Goal: Information Seeking & Learning: Learn about a topic

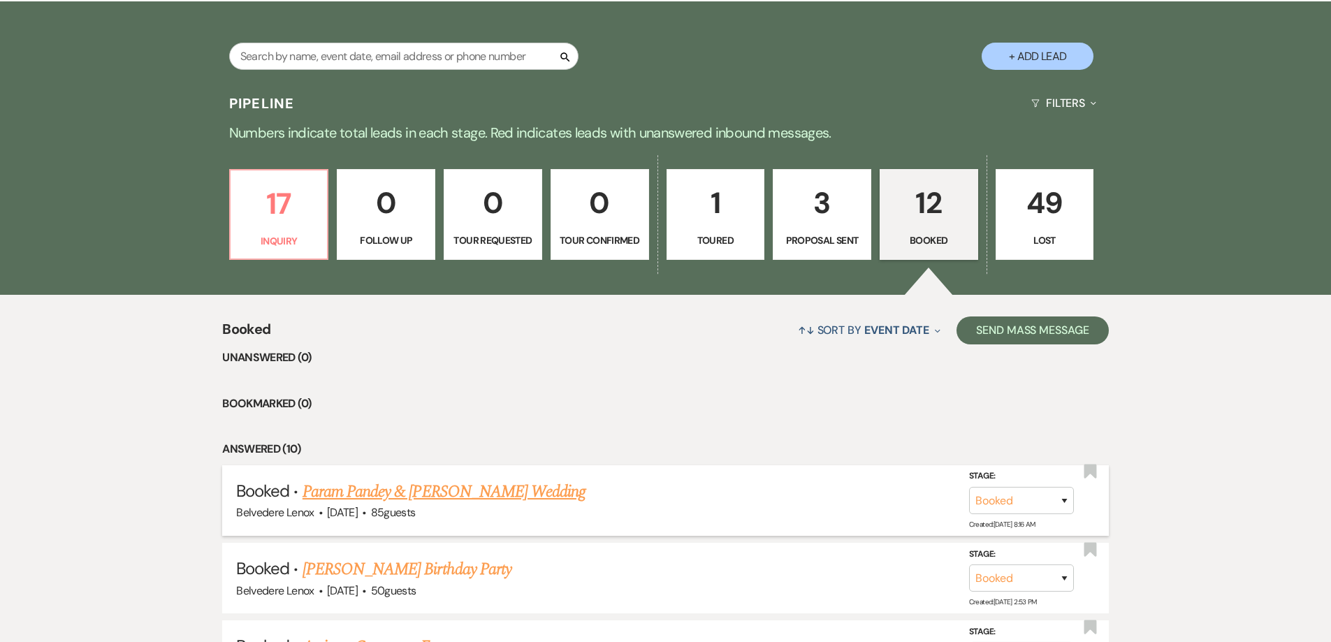
scroll to position [276, 0]
click at [496, 497] on link "Param Pandey & [PERSON_NAME] Wedding" at bounding box center [444, 491] width 283 height 25
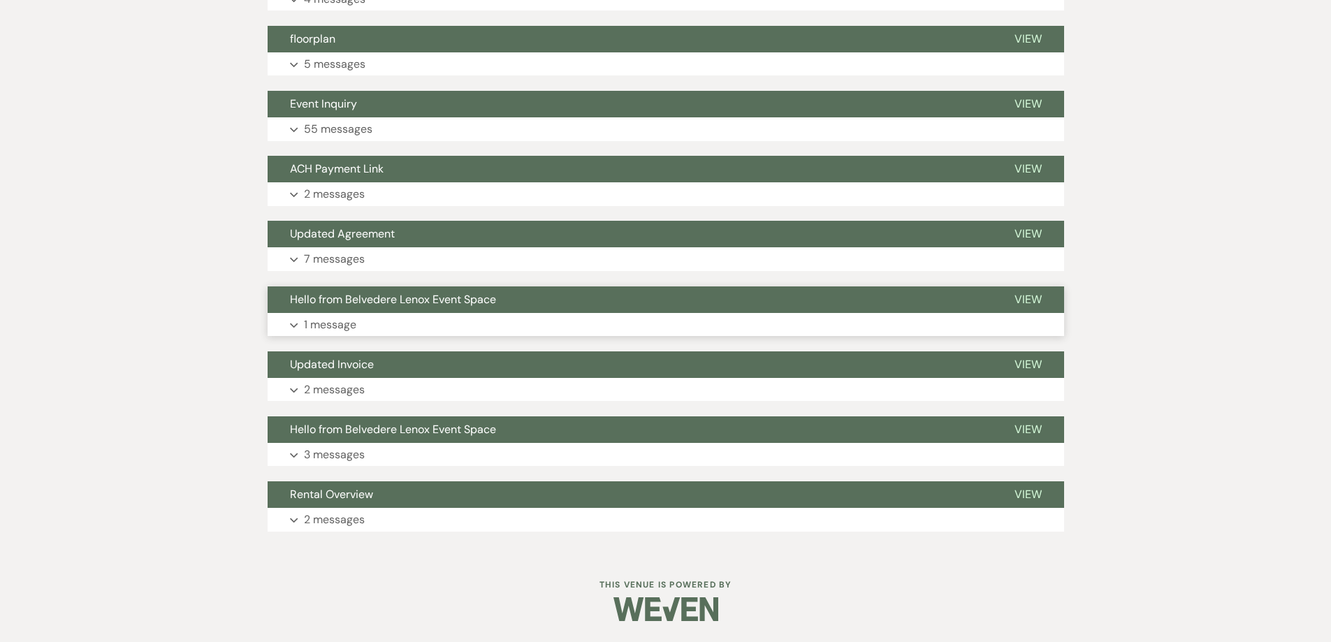
scroll to position [168, 0]
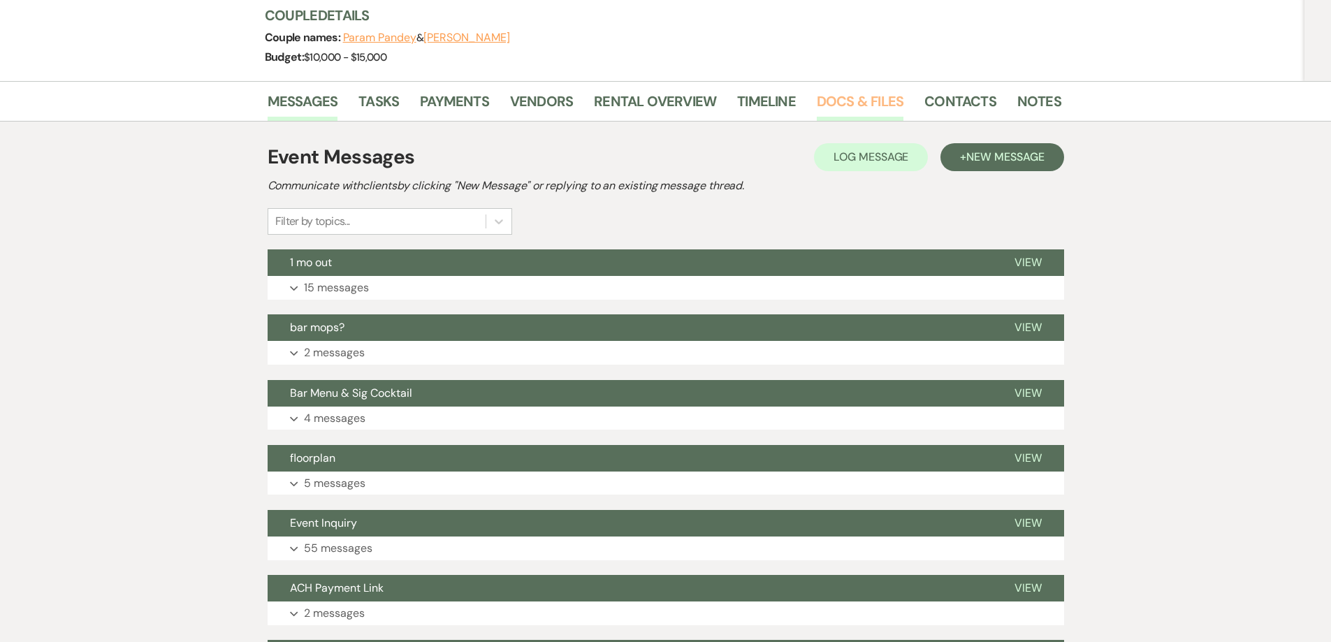
click at [838, 94] on link "Docs & Files" at bounding box center [860, 105] width 87 height 31
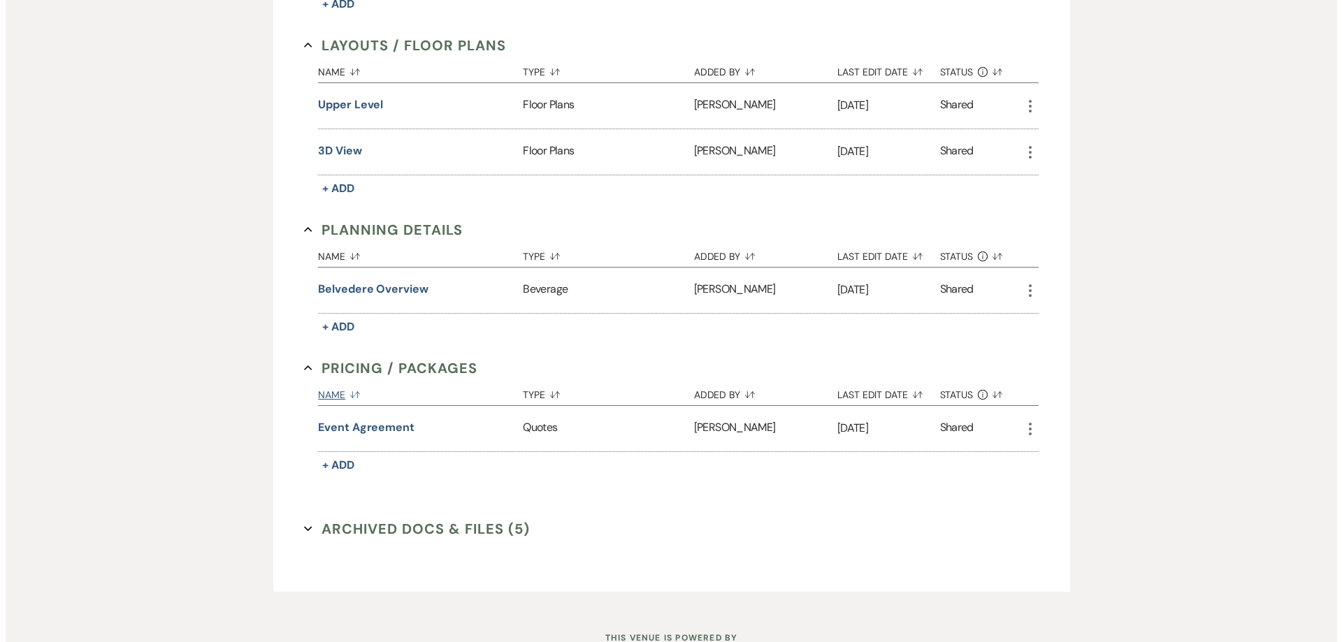
scroll to position [657, 0]
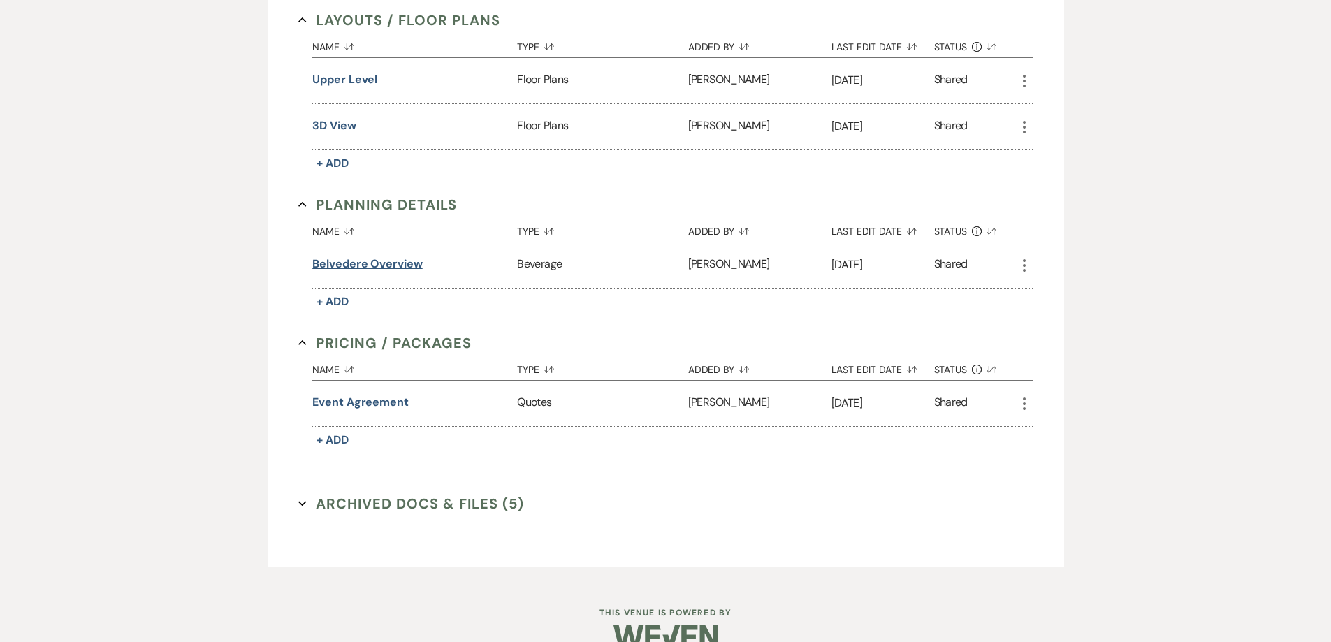
click at [407, 271] on button "Belvedere Overview" at bounding box center [367, 264] width 110 height 17
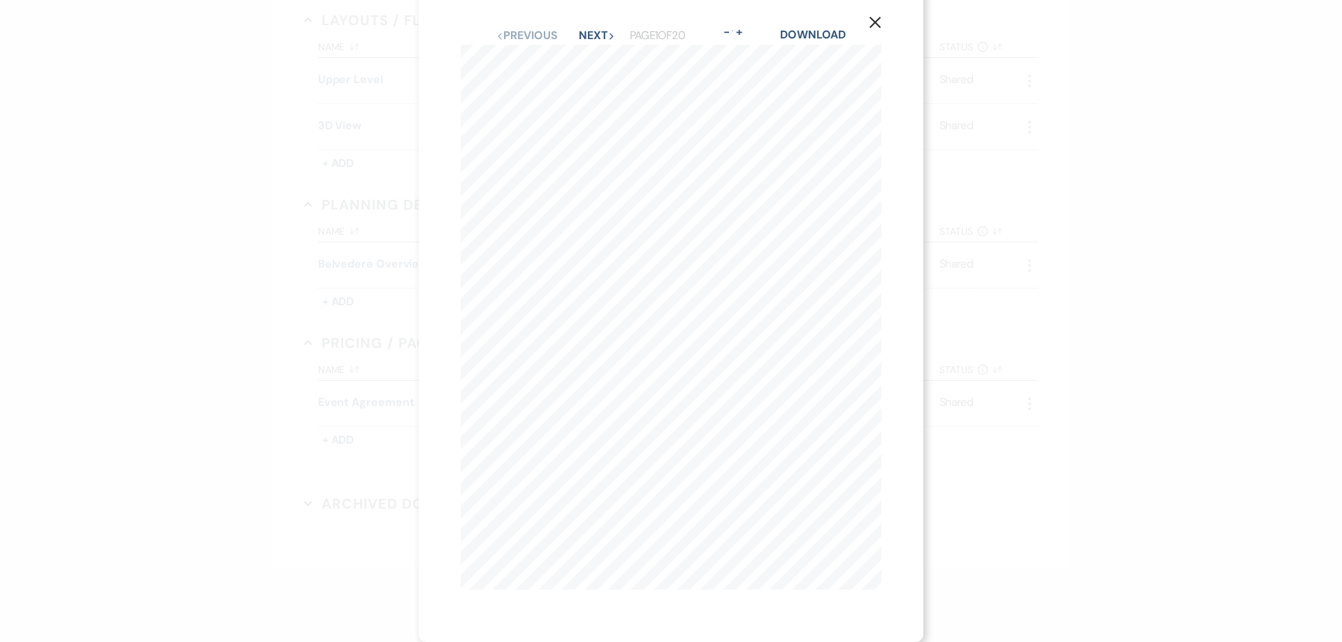
scroll to position [26, 0]
click at [599, 30] on button "Next Next" at bounding box center [597, 35] width 36 height 11
click at [599, 27] on div "X Previous Previous Next Next Page 2 of 20 - Zoom + Download [STREET_ADDRESS] […" at bounding box center [671, 328] width 504 height 657
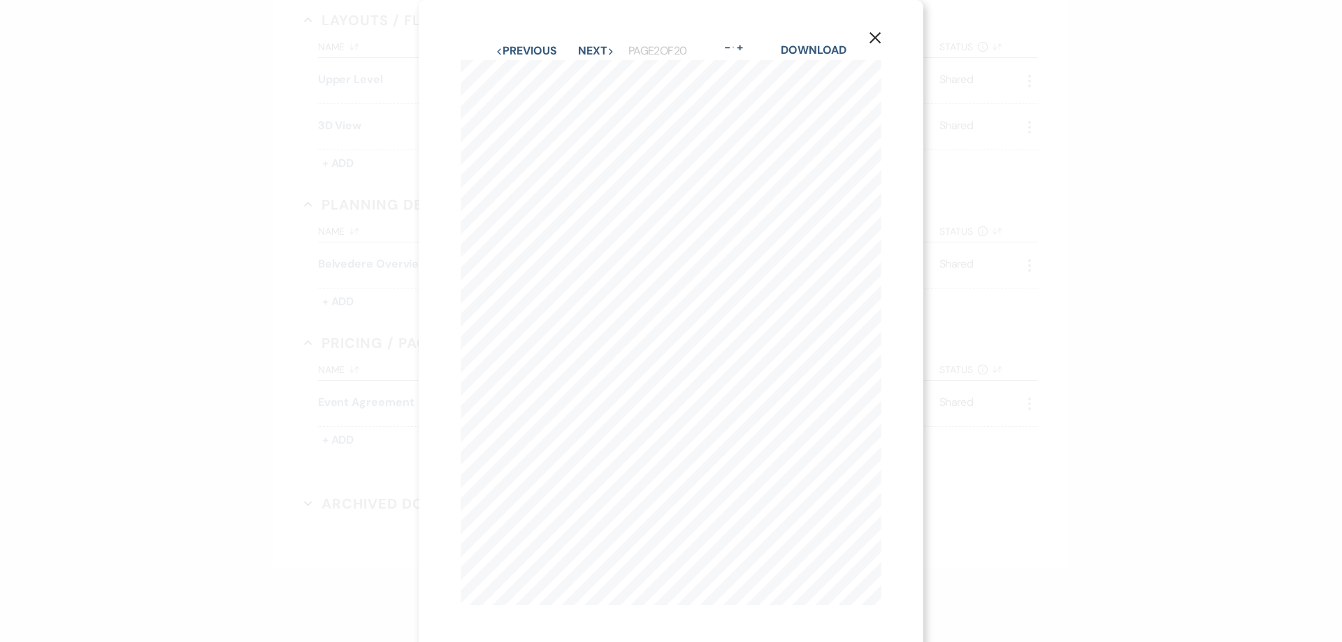
click at [593, 48] on button "Next Next" at bounding box center [596, 50] width 36 height 11
click at [593, 50] on button "Next Next" at bounding box center [596, 50] width 36 height 11
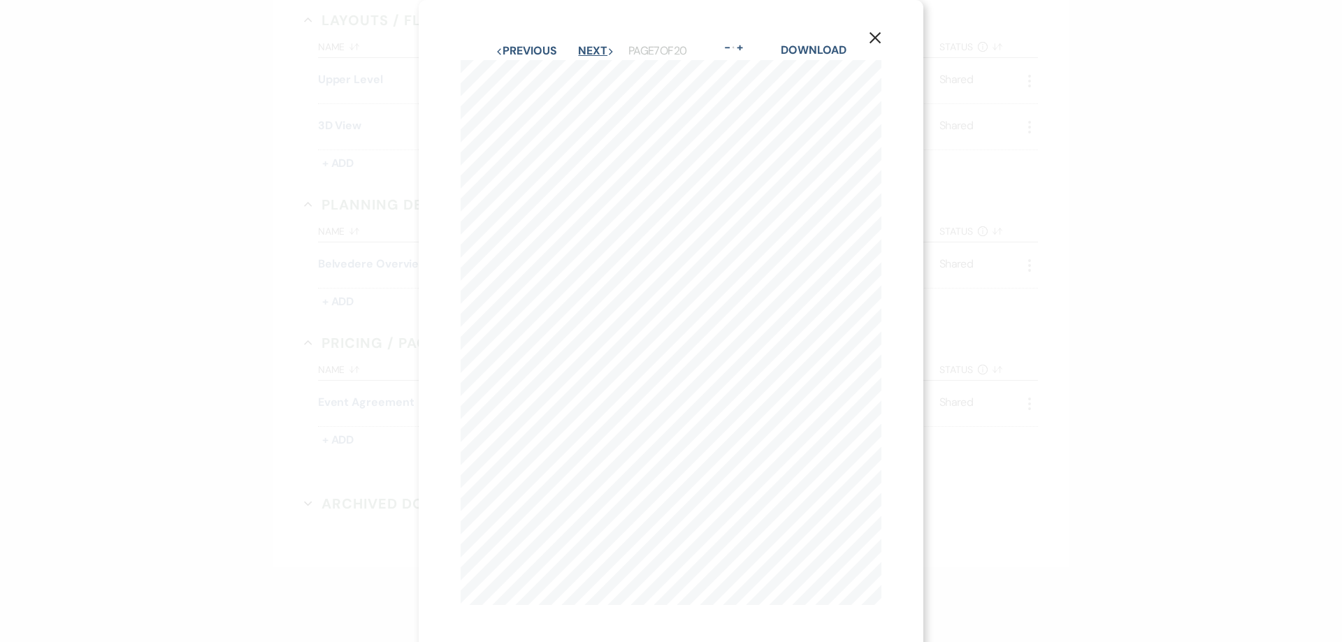
click at [593, 50] on button "Next Next" at bounding box center [596, 50] width 36 height 11
click at [593, 50] on button "Next Next" at bounding box center [595, 50] width 36 height 11
click at [593, 50] on button "Next Next" at bounding box center [596, 50] width 36 height 11
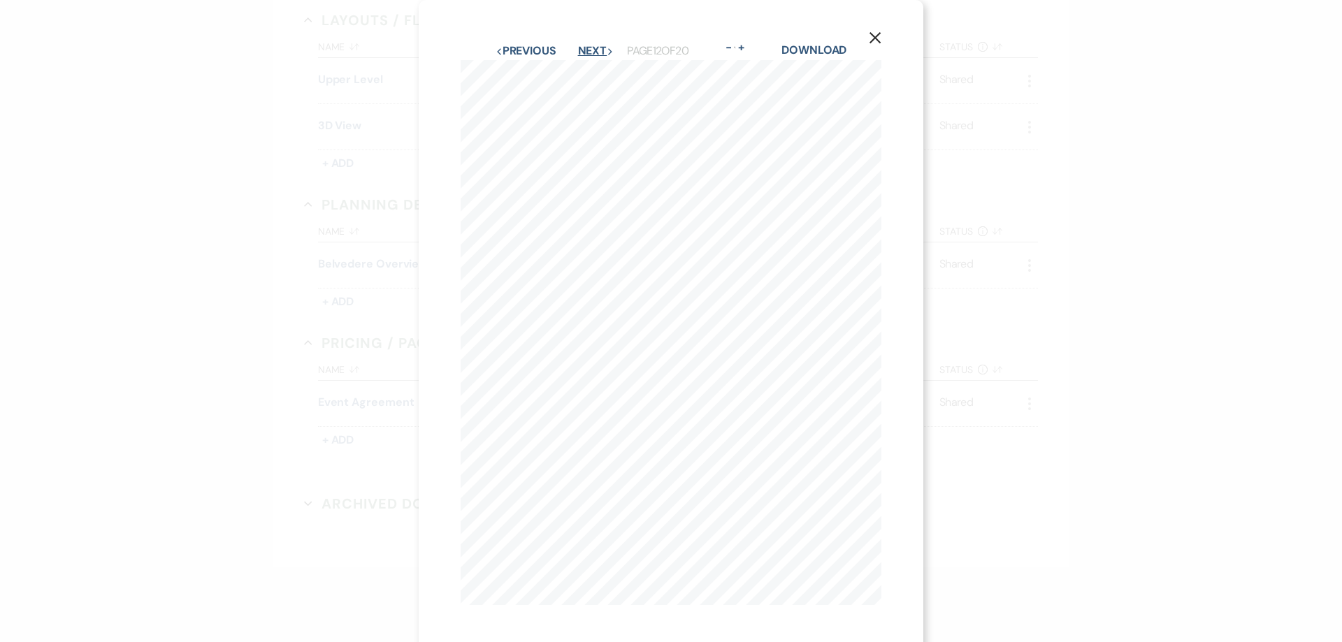
click at [593, 50] on button "Next Next" at bounding box center [596, 50] width 36 height 11
